Goal: Task Accomplishment & Management: Manage account settings

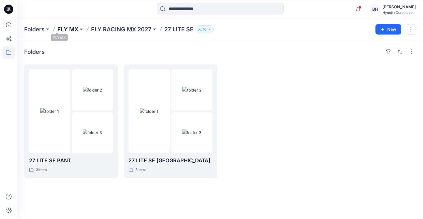
click at [57, 30] on p "FLY MX" at bounding box center [67, 29] width 21 height 8
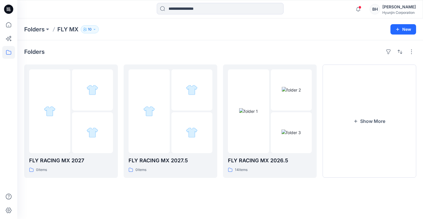
click at [64, 39] on div "Folders FLY MX 10 New" at bounding box center [220, 29] width 406 height 22
click at [62, 86] on div at bounding box center [49, 111] width 41 height 84
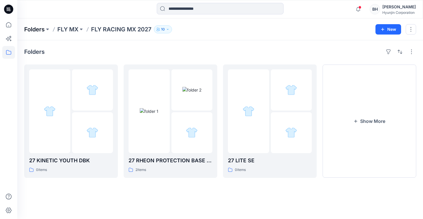
click at [32, 28] on p "Folders" at bounding box center [34, 29] width 20 height 8
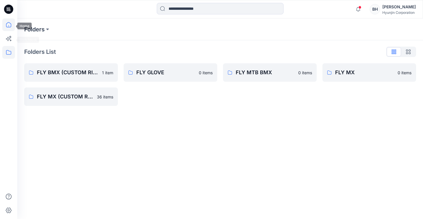
click at [9, 27] on icon at bounding box center [8, 24] width 5 height 5
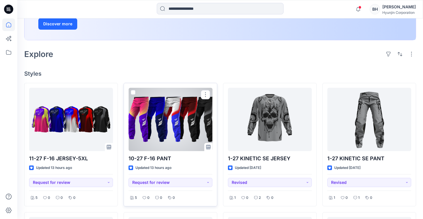
scroll to position [108, 0]
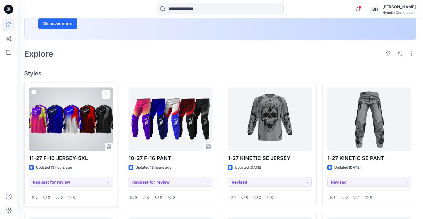
click at [94, 116] on div at bounding box center [71, 119] width 84 height 63
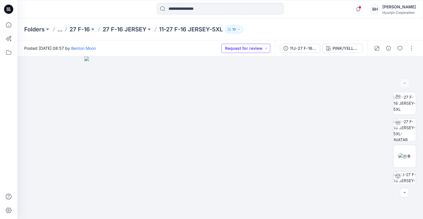
click at [270, 47] on button "Request for review" at bounding box center [245, 48] width 49 height 9
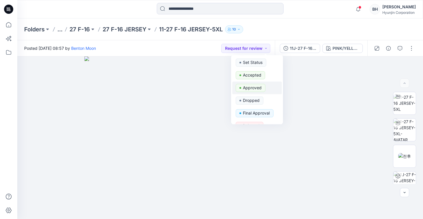
click at [245, 84] on p "Approved" at bounding box center [252, 87] width 19 height 7
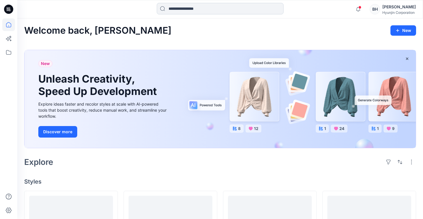
scroll to position [108, 0]
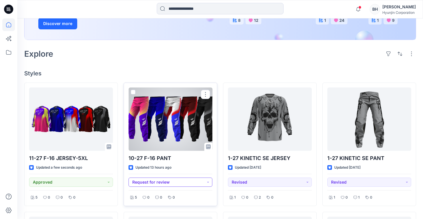
click at [151, 178] on button "Request for review" at bounding box center [170, 182] width 84 height 9
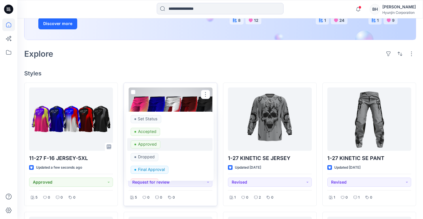
click at [146, 141] on p "Approved" at bounding box center [147, 144] width 19 height 7
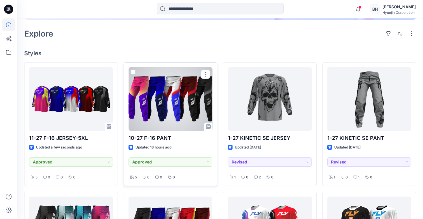
scroll to position [125, 0]
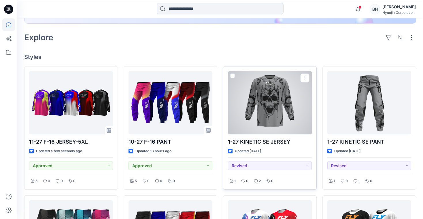
click at [273, 87] on div at bounding box center [270, 102] width 84 height 63
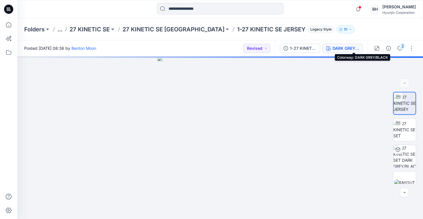
click at [353, 48] on div "DARK GREY/BLACK" at bounding box center [345, 48] width 27 height 6
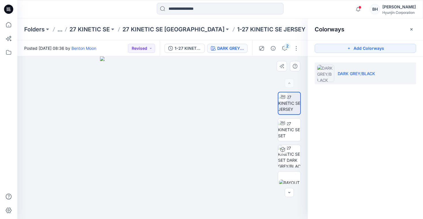
drag, startPoint x: 124, startPoint y: 107, endPoint x: 145, endPoint y: 111, distance: 21.6
click at [145, 111] on div at bounding box center [162, 137] width 290 height 163
click at [126, 11] on div at bounding box center [220, 9] width 203 height 13
click at [236, 48] on div "DARK GREY/BLACK" at bounding box center [230, 48] width 27 height 6
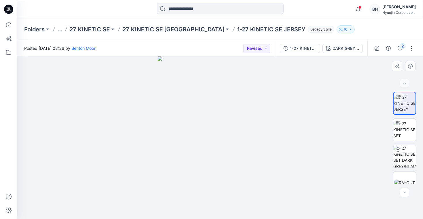
drag, startPoint x: 171, startPoint y: 141, endPoint x: 250, endPoint y: 144, distance: 79.0
click at [250, 144] on div at bounding box center [220, 137] width 406 height 163
click at [364, 6] on icon "button" at bounding box center [358, 9] width 11 height 12
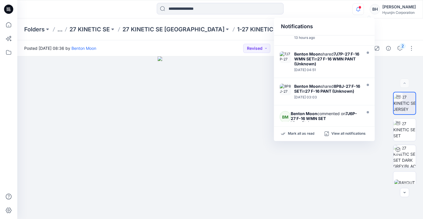
scroll to position [47, 0]
click at [252, 40] on div "Folders ... 27 KINETIC SE 27 KINETIC SE JERSEY 1-27 KINETIC SE JERSEY Legacy St…" at bounding box center [220, 29] width 406 height 22
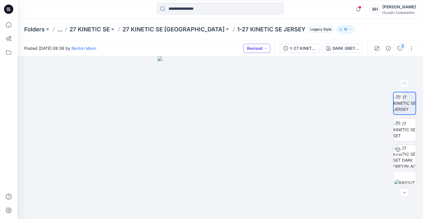
click at [270, 47] on button "Revised" at bounding box center [256, 48] width 27 height 9
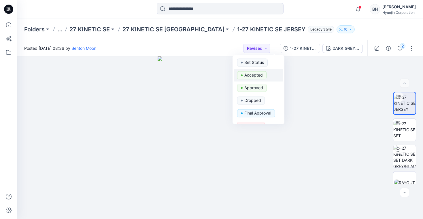
click at [250, 72] on p "Accepted" at bounding box center [253, 74] width 18 height 7
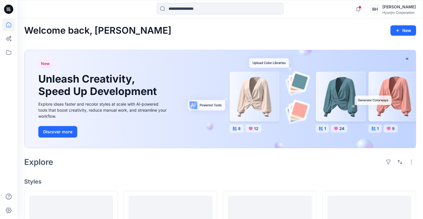
scroll to position [125, 0]
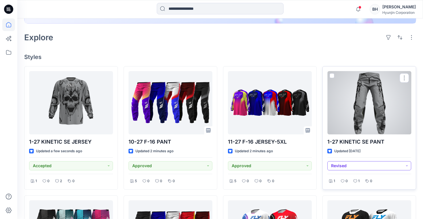
click at [349, 161] on button "Revised" at bounding box center [369, 165] width 84 height 9
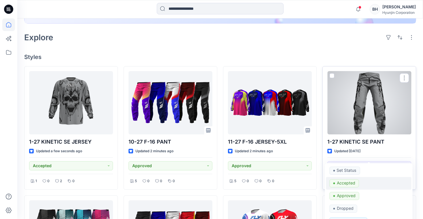
click at [343, 179] on p "Accepted" at bounding box center [345, 182] width 18 height 7
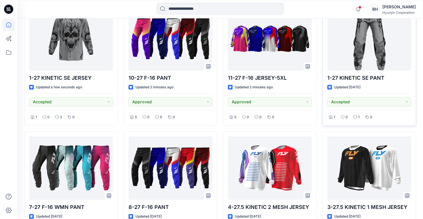
scroll to position [189, 0]
